Goal: Transaction & Acquisition: Purchase product/service

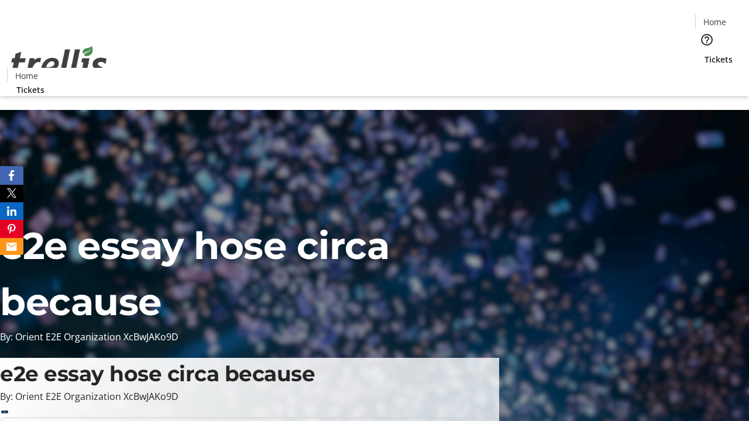
click at [704, 53] on span "Tickets" at bounding box center [718, 59] width 28 height 12
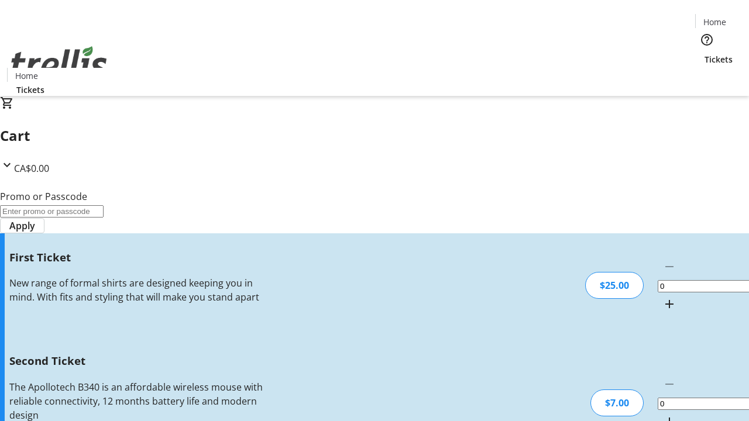
click at [662, 297] on mat-icon "Increment by one" at bounding box center [669, 304] width 14 height 14
type input "1"
click at [662, 415] on mat-icon "Increment by one" at bounding box center [669, 422] width 14 height 14
type input "2"
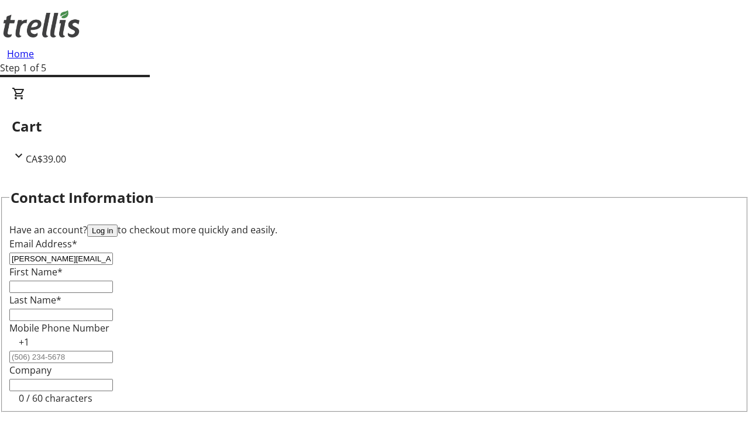
type input "[PERSON_NAME][EMAIL_ADDRESS][DOMAIN_NAME]"
type input "[PERSON_NAME]"
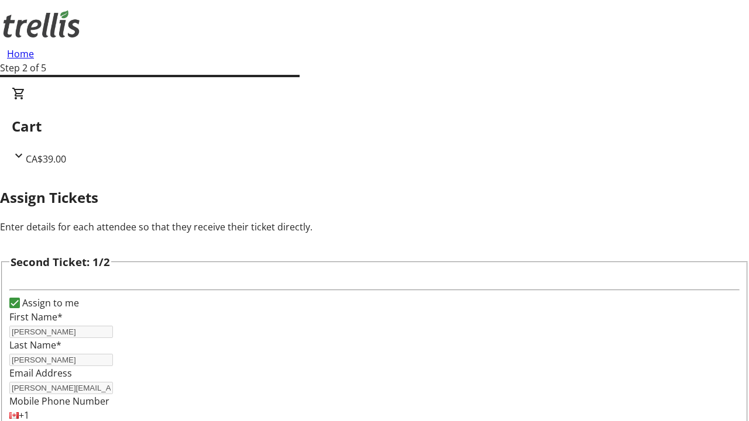
type input "[PERSON_NAME]"
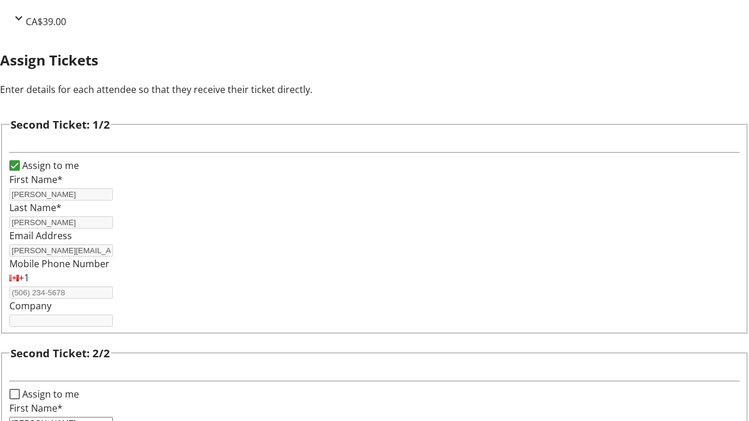
type input "[PERSON_NAME][EMAIL_ADDRESS][DOMAIN_NAME]"
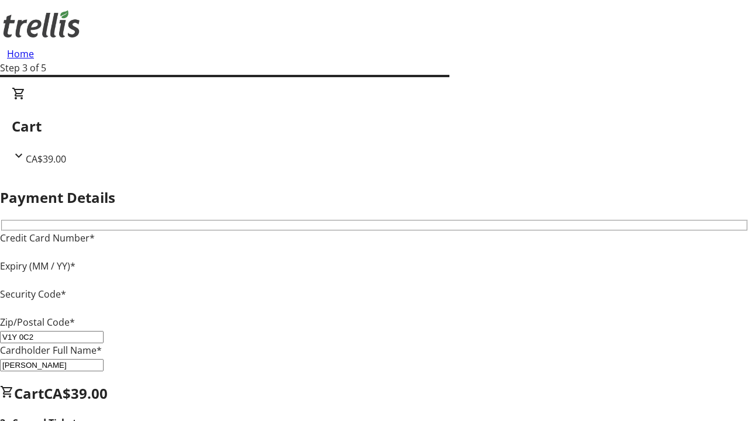
type input "V1Y 0C2"
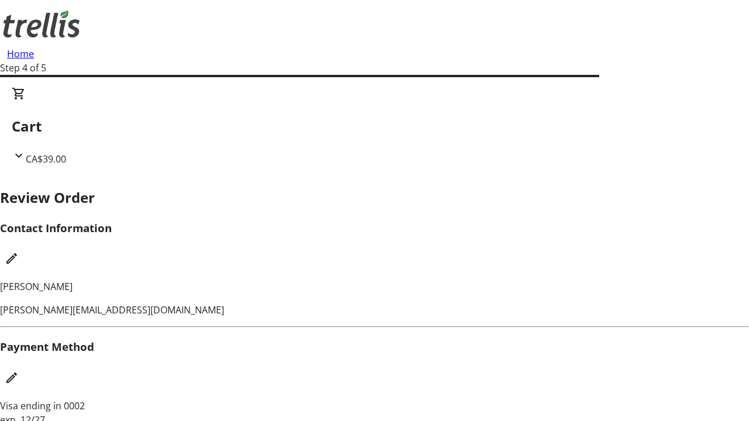
click at [19, 251] on mat-icon "Edit Contact Information" at bounding box center [12, 258] width 14 height 14
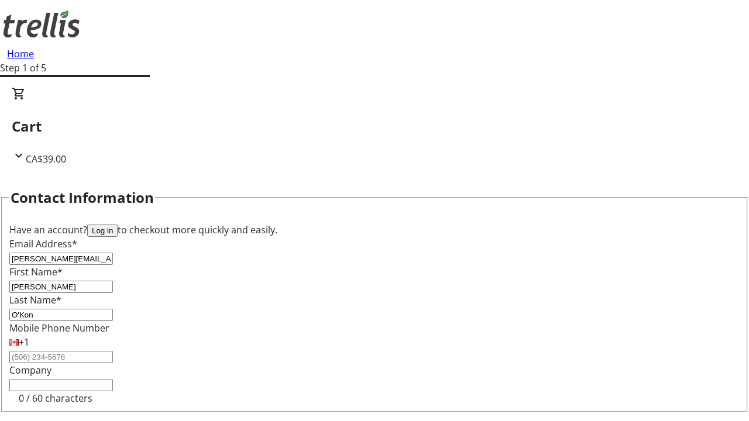
type input "O'Kon"
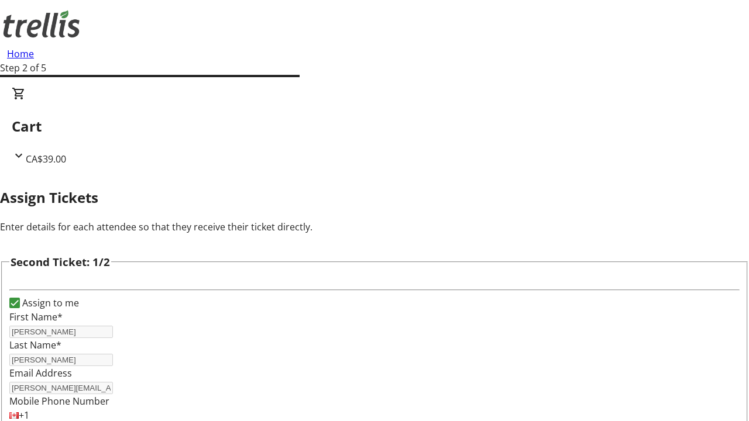
type input "New"
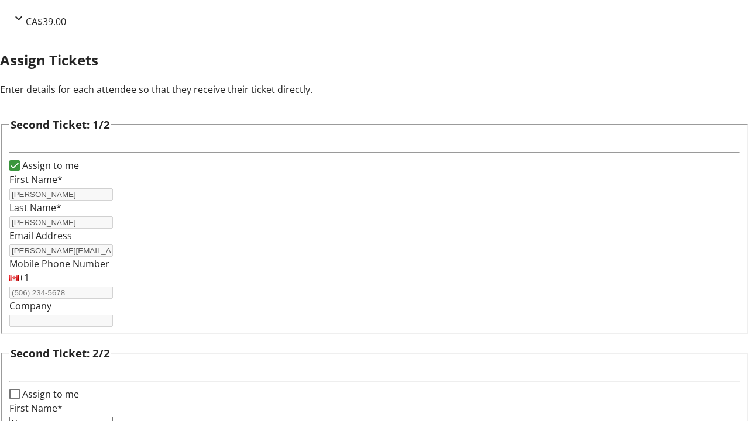
type input "Name"
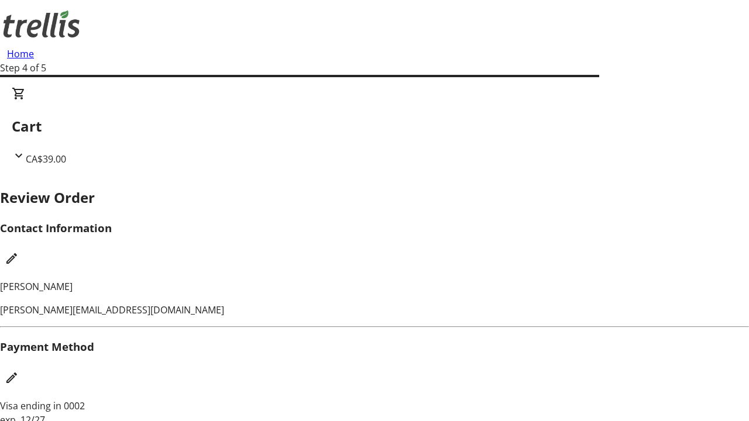
click at [19, 371] on mat-icon "Edit Payment Method" at bounding box center [12, 378] width 14 height 14
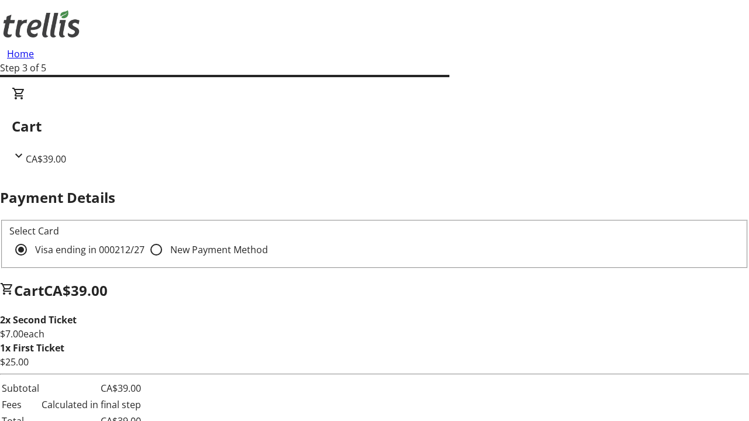
click at [144, 238] on input "New Payment Method" at bounding box center [155, 249] width 23 height 23
radio input "true"
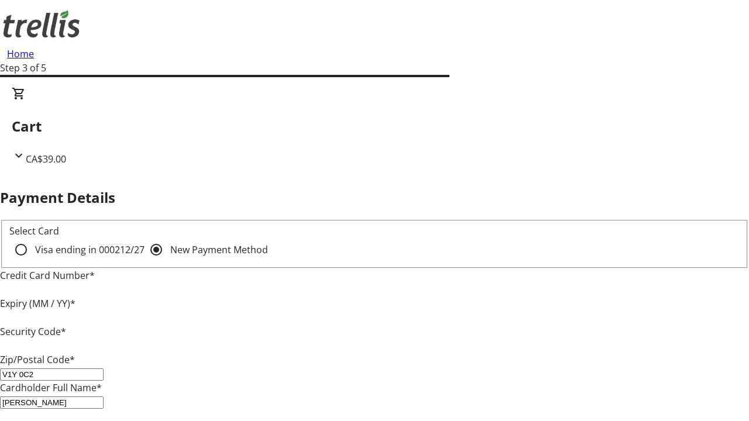
type input "V1Y 0C2"
